Goal: Transaction & Acquisition: Purchase product/service

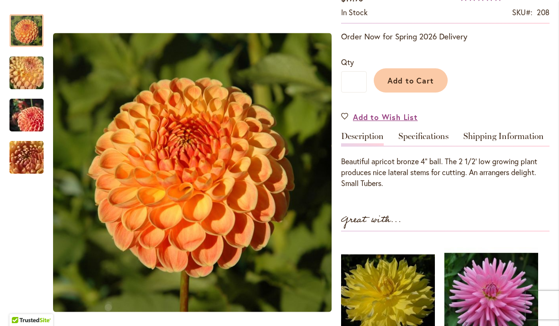
scroll to position [177, 0]
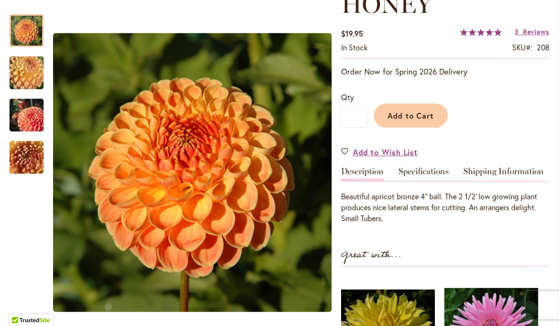
click at [434, 173] on link "Specifications" at bounding box center [424, 174] width 50 height 14
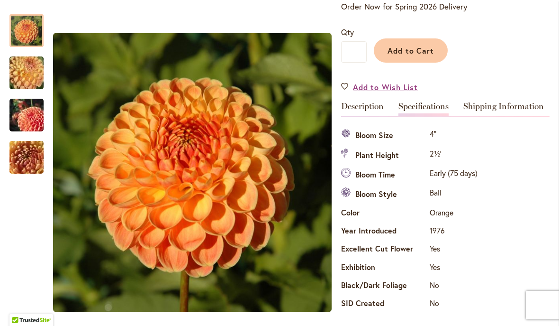
scroll to position [220, 0]
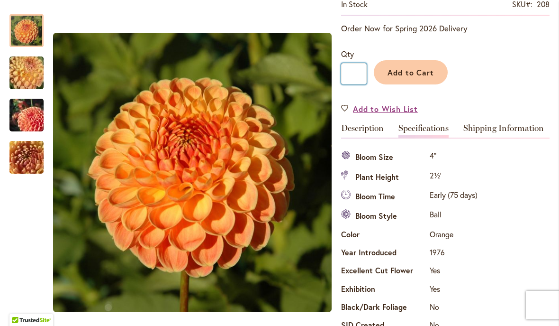
click at [366, 70] on input "*" at bounding box center [354, 73] width 26 height 21
type input "*"
click at [422, 69] on span "Add to Cart" at bounding box center [411, 72] width 47 height 10
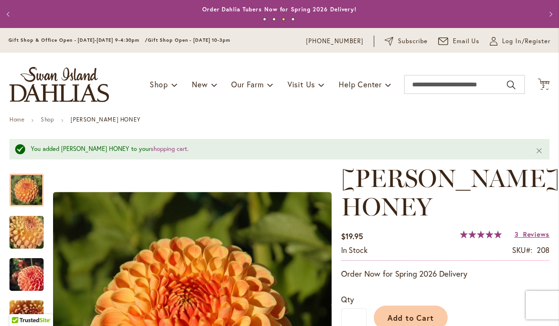
scroll to position [0, 0]
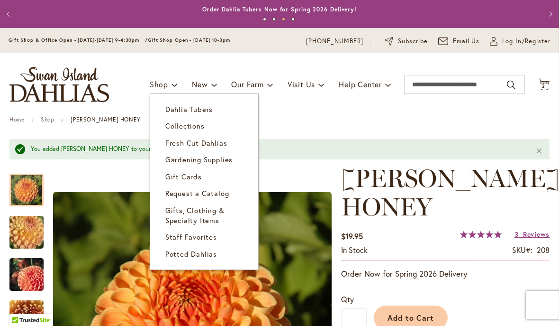
click at [203, 108] on span "Dahlia Tubers" at bounding box center [188, 108] width 47 height 9
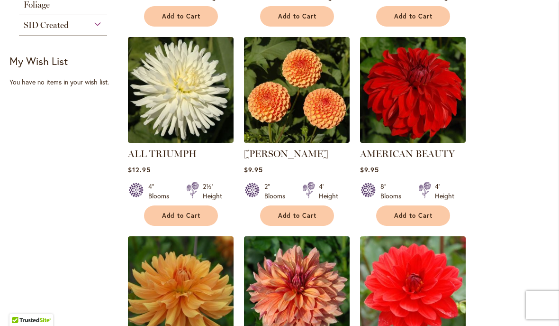
scroll to position [597, 0]
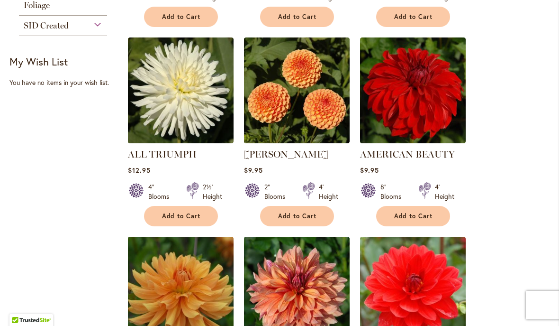
click at [311, 106] on img at bounding box center [297, 90] width 106 height 106
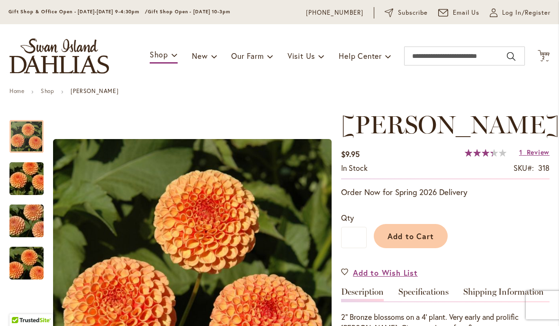
scroll to position [38, 0]
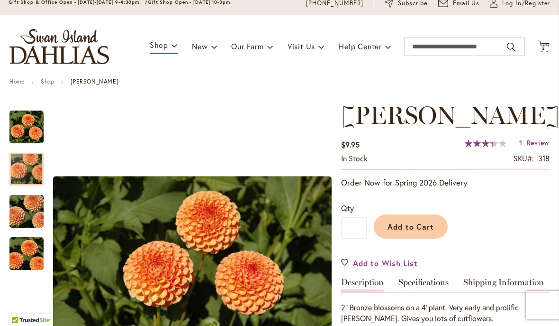
click at [34, 156] on div at bounding box center [26, 169] width 34 height 33
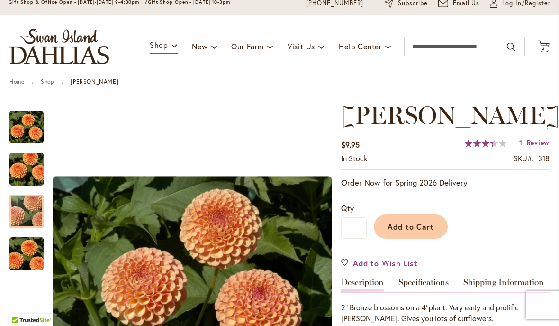
click at [36, 214] on img "AMBER QUEEN" at bounding box center [26, 211] width 68 height 45
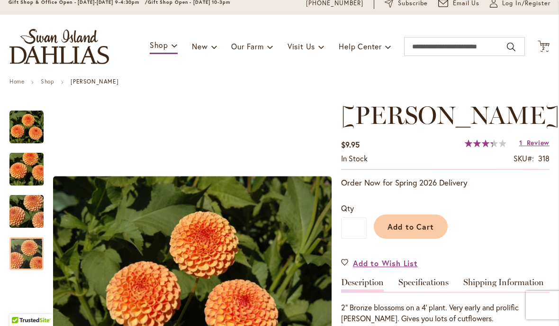
click at [31, 255] on img "AMBER QUEEN" at bounding box center [26, 253] width 68 height 45
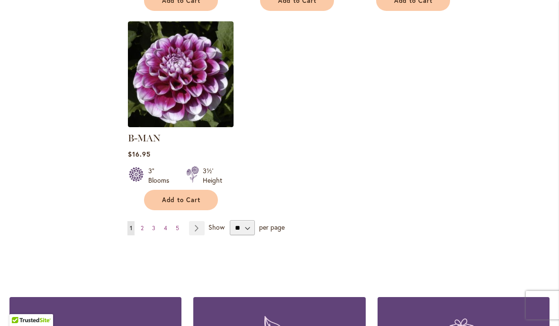
scroll to position [1225, 0]
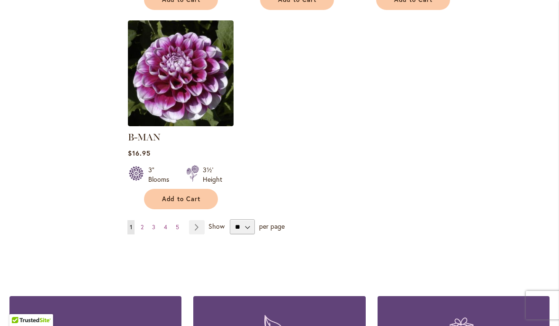
click at [200, 220] on link "Page Next" at bounding box center [197, 227] width 16 height 14
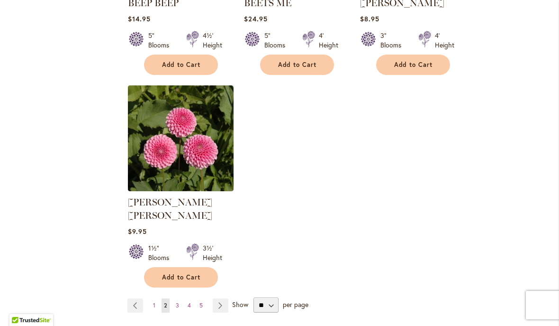
scroll to position [1148, 0]
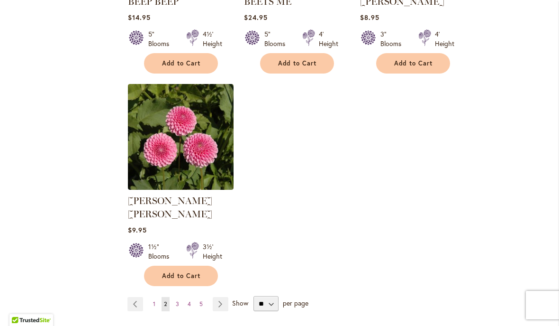
click at [222, 297] on link "Page Next" at bounding box center [221, 304] width 16 height 14
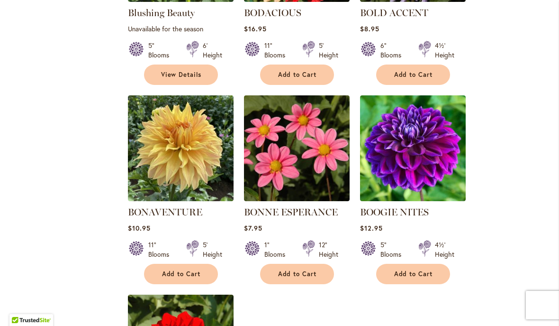
scroll to position [936, 0]
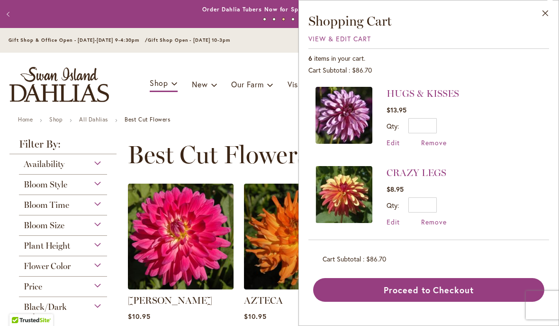
click at [237, 144] on span "Best Cut Flowers" at bounding box center [217, 154] width 180 height 28
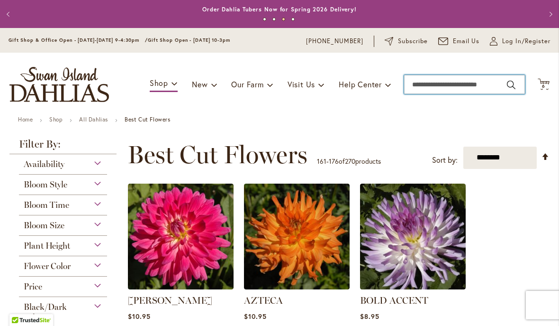
click at [448, 86] on input "Search" at bounding box center [464, 84] width 121 height 19
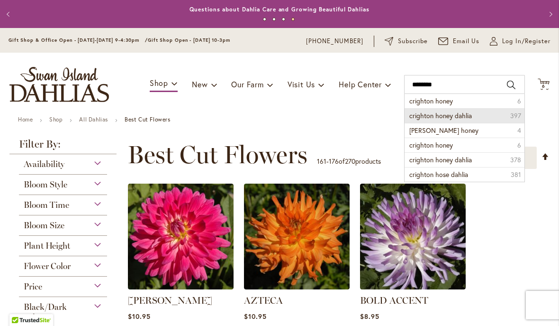
click at [467, 121] on li "crighton honey dahlia 397" at bounding box center [465, 115] width 120 height 15
type input "**********"
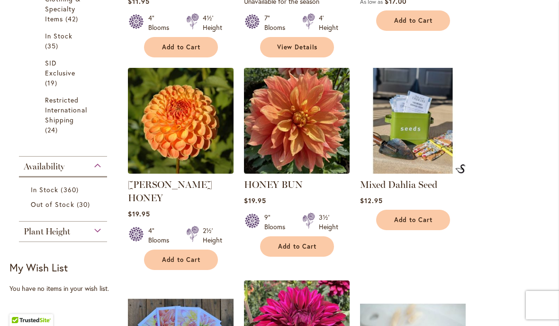
scroll to position [503, 0]
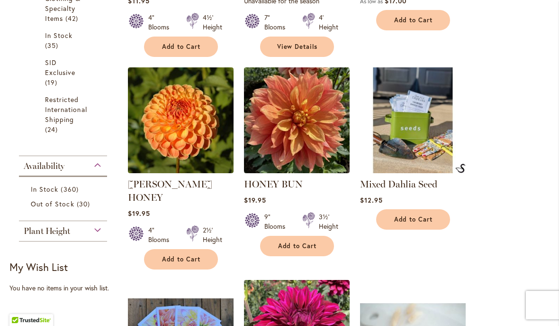
click at [185, 255] on span "Add to Cart" at bounding box center [181, 259] width 39 height 8
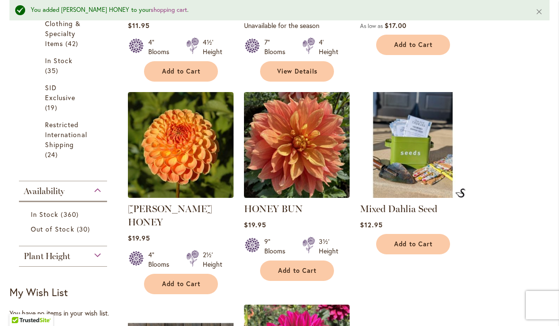
click at [184, 280] on span "Add to Cart" at bounding box center [181, 284] width 39 height 8
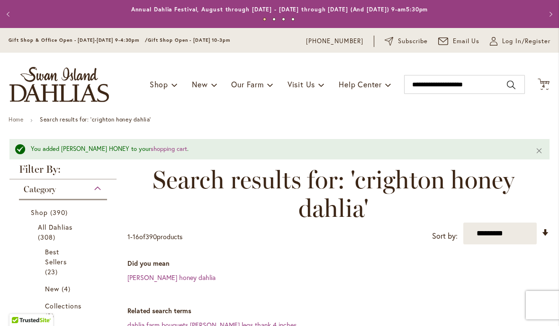
scroll to position [0, 0]
click at [482, 82] on input "**********" at bounding box center [464, 84] width 121 height 19
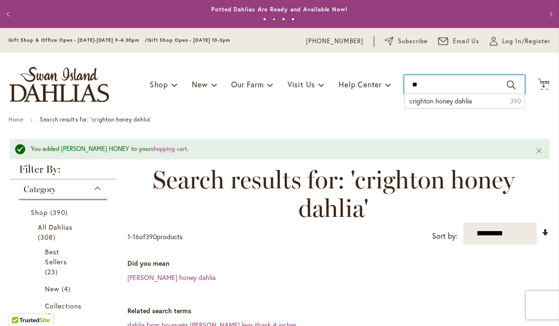
type input "*"
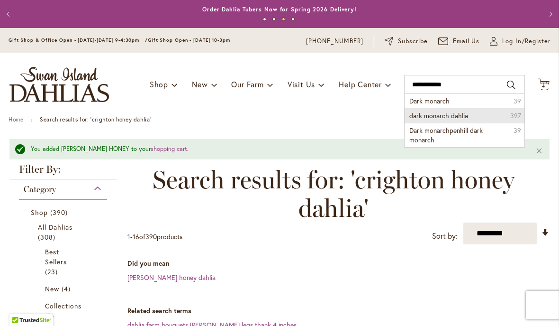
click at [469, 115] on li "dark monarch dahlia 397" at bounding box center [465, 115] width 120 height 15
type input "**********"
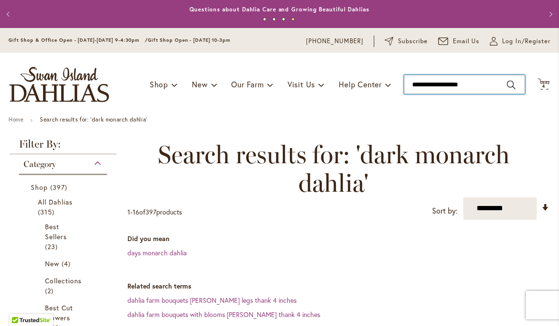
click at [475, 85] on input "**********" at bounding box center [464, 84] width 121 height 19
click at [415, 84] on input "**********" at bounding box center [464, 84] width 121 height 19
type input "**********"
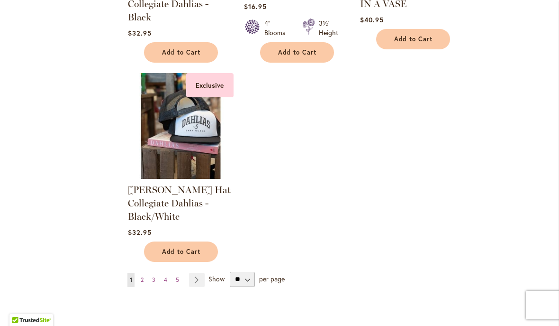
scroll to position [1333, 0]
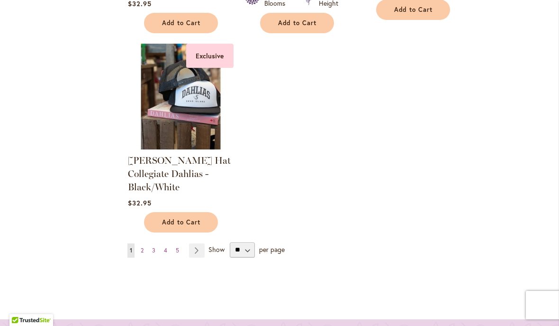
click at [197, 246] on link "Page Next" at bounding box center [197, 250] width 16 height 14
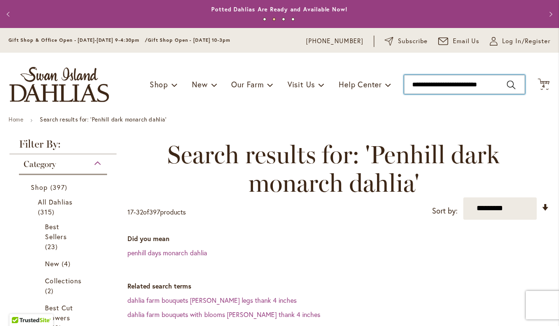
click at [449, 87] on input "**********" at bounding box center [464, 84] width 121 height 19
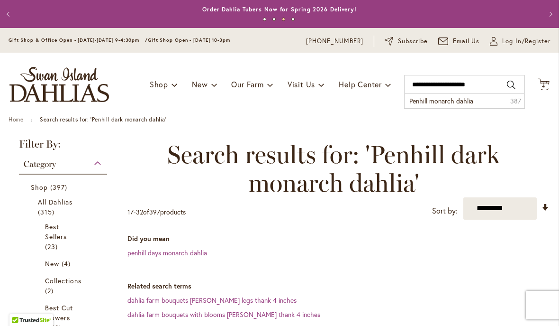
click at [464, 100] on span "Penhill monarch dahlia" at bounding box center [441, 100] width 64 height 9
type input "**********"
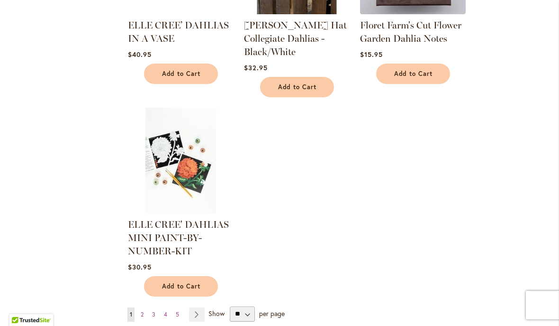
scroll to position [1273, 0]
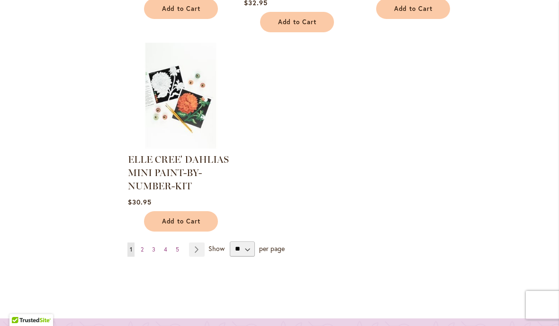
click at [145, 251] on link "Page 2" at bounding box center [142, 249] width 8 height 14
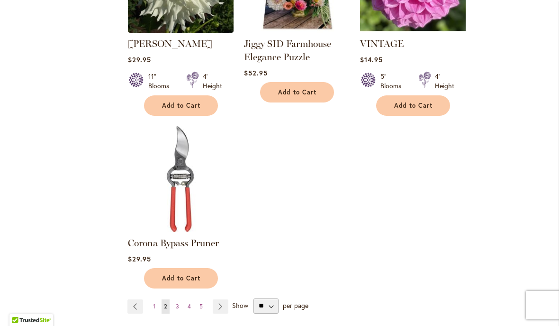
scroll to position [1256, 0]
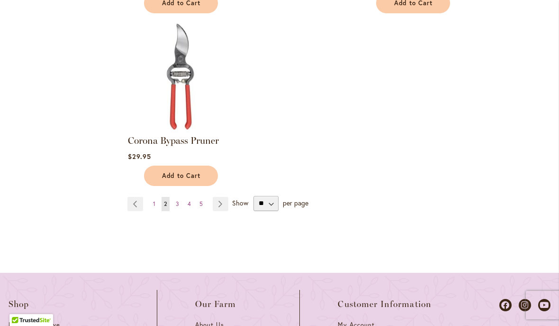
click at [223, 207] on link "Page Next" at bounding box center [221, 204] width 16 height 14
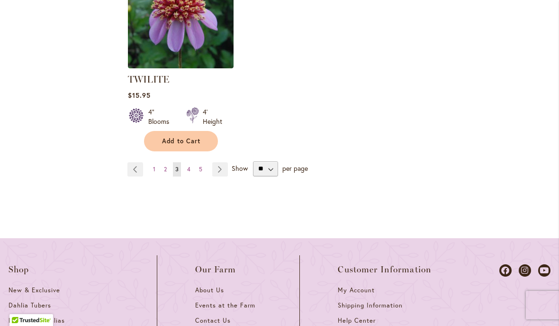
scroll to position [1336, 0]
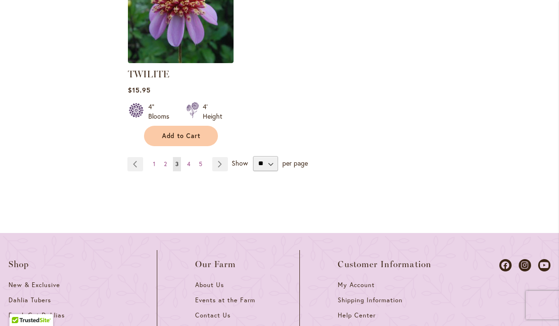
click at [220, 169] on link "Page Next" at bounding box center [220, 164] width 16 height 14
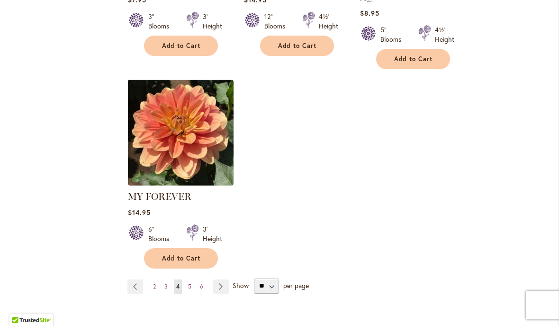
scroll to position [1267, 0]
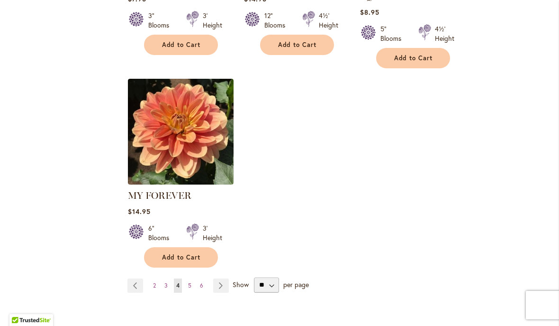
click at [220, 278] on link "Page Next" at bounding box center [221, 285] width 16 height 14
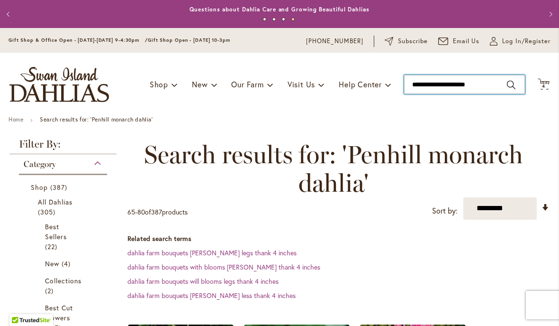
click at [462, 86] on input "**********" at bounding box center [464, 84] width 121 height 19
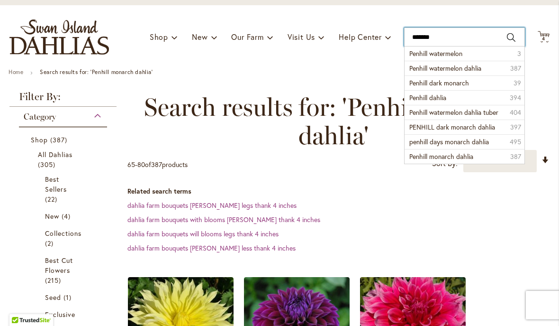
scroll to position [51, 0]
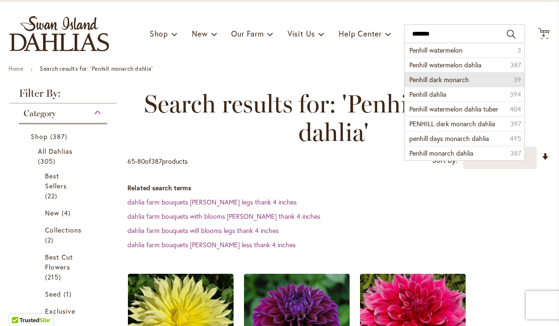
click at [473, 76] on li "Penhill dark monarch 39" at bounding box center [465, 79] width 120 height 15
type input "**********"
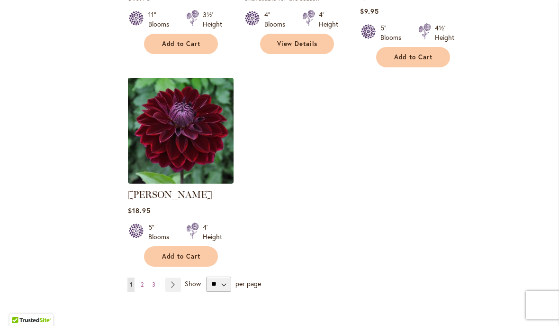
scroll to position [1329, 0]
click at [173, 277] on link "Page Next" at bounding box center [173, 284] width 16 height 14
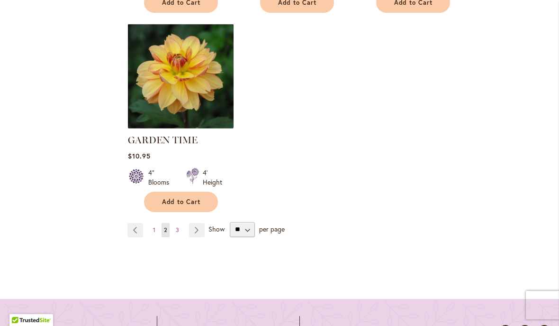
scroll to position [1349, 0]
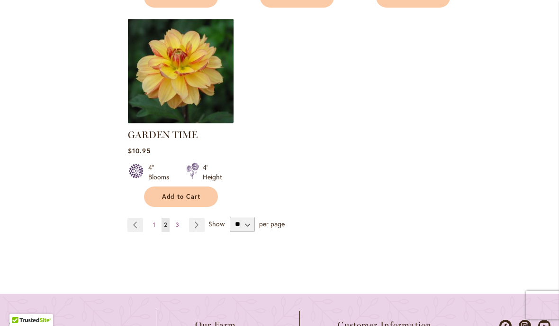
click at [200, 225] on link "Page Next" at bounding box center [197, 225] width 16 height 14
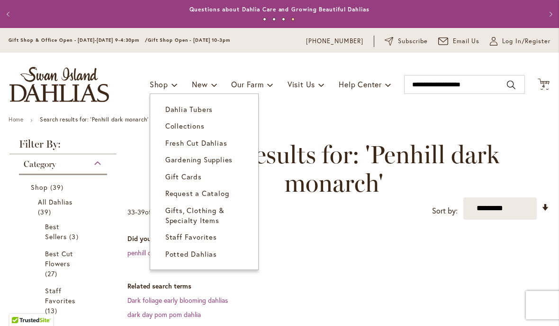
click at [209, 137] on link "Fresh Cut Dahlias" at bounding box center [204, 143] width 108 height 17
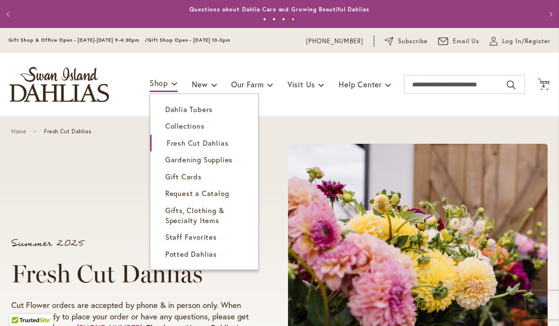
click at [190, 111] on span "Dahlia Tubers" at bounding box center [188, 108] width 47 height 9
